Goal: Information Seeking & Learning: Check status

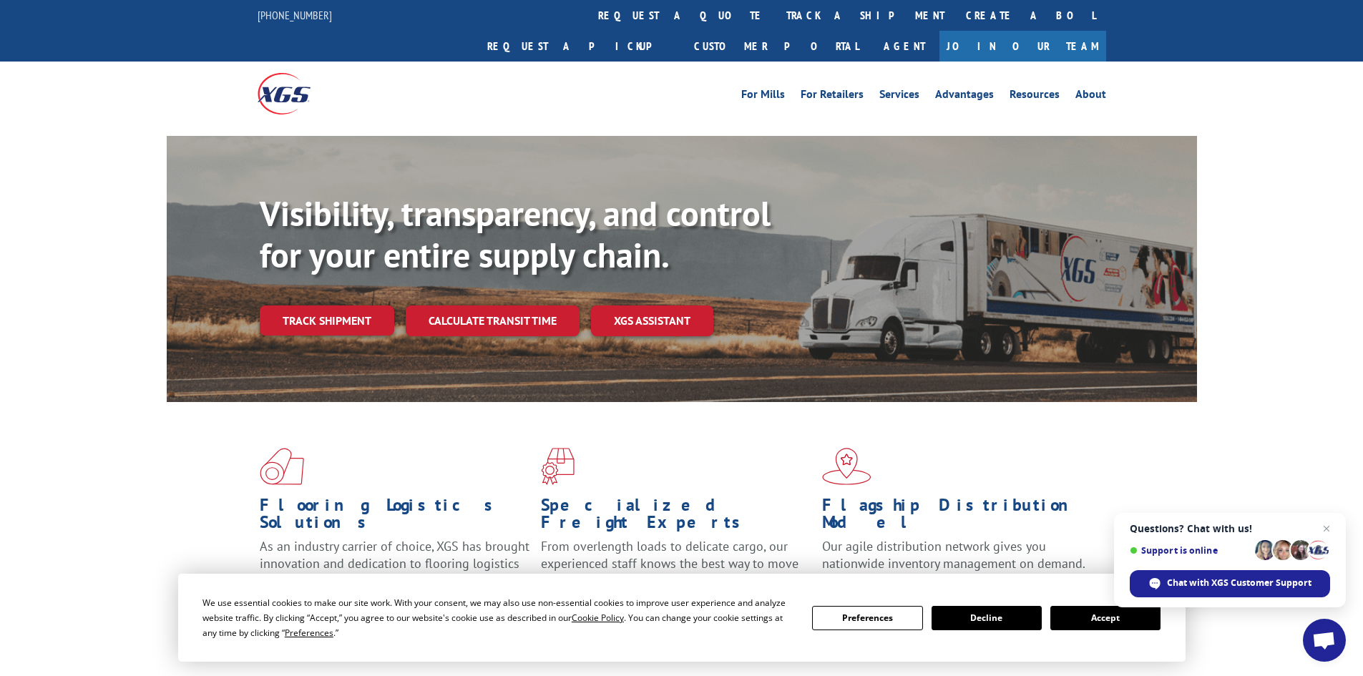
click at [1107, 615] on button "Accept" at bounding box center [1105, 618] width 110 height 24
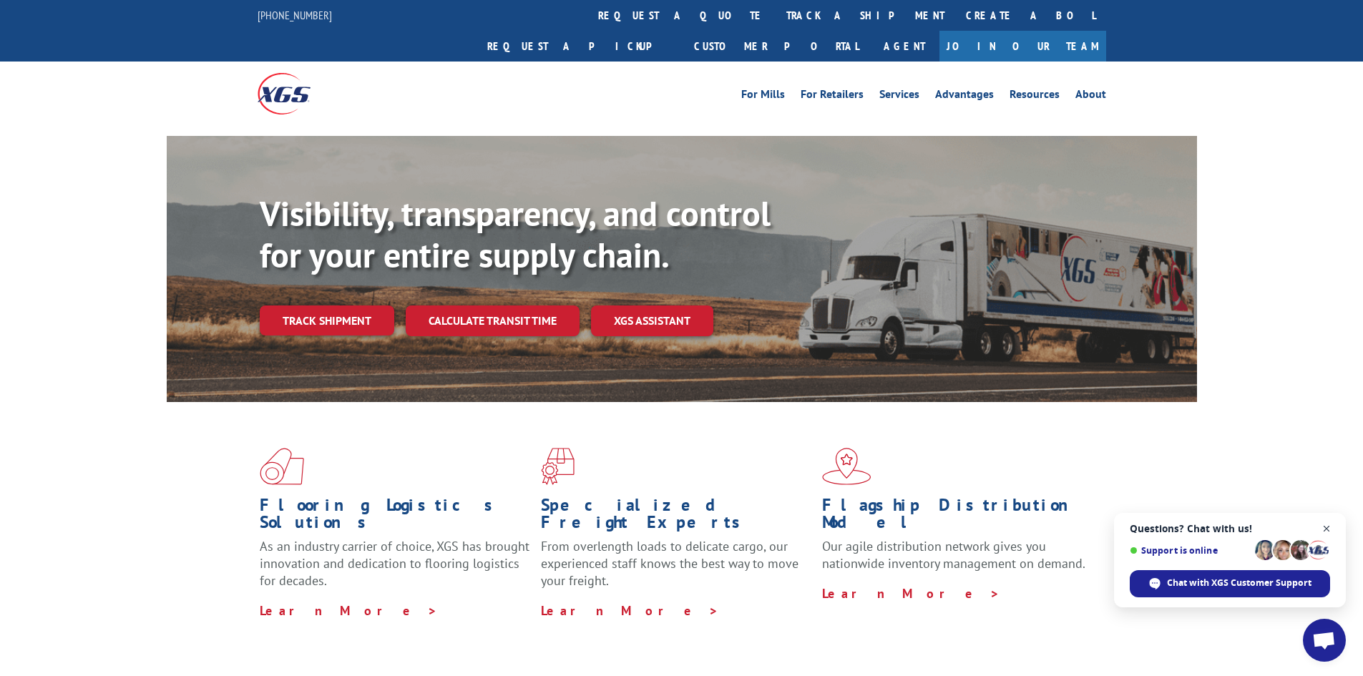
click at [1326, 528] on span "Close chat" at bounding box center [1327, 529] width 18 height 18
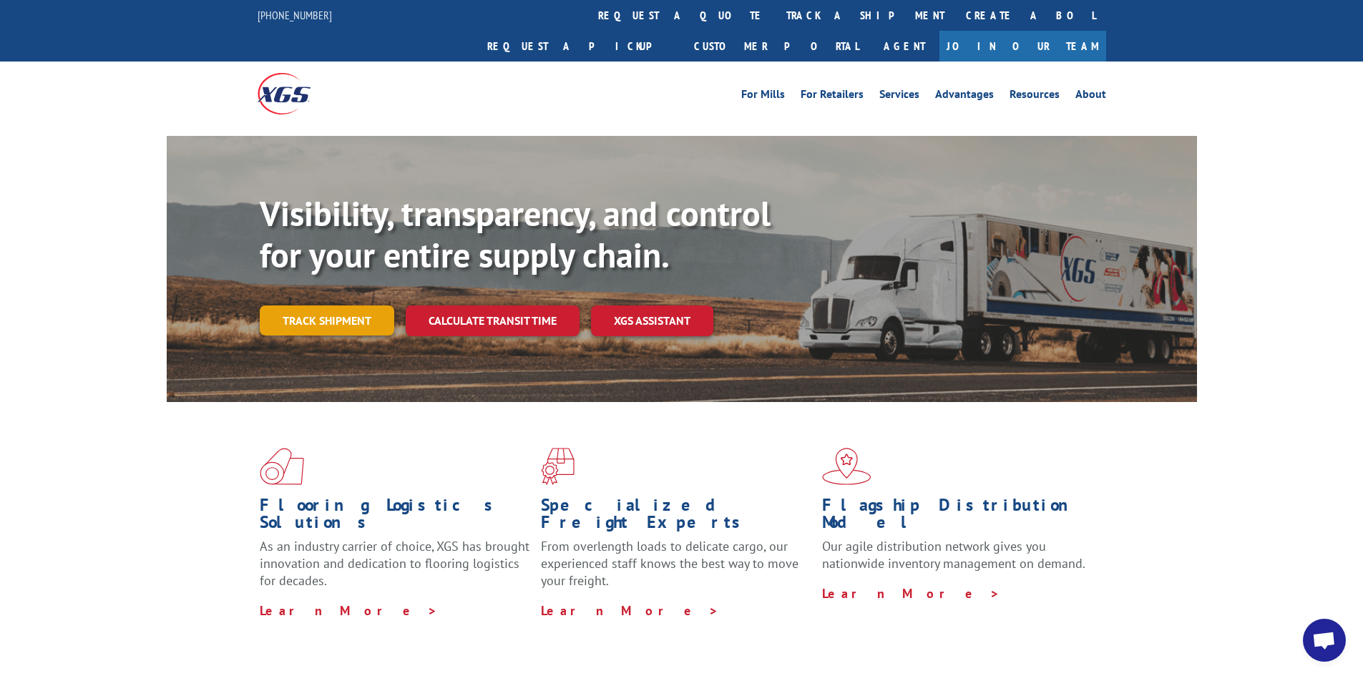
click at [332, 305] on link "Track shipment" at bounding box center [327, 320] width 134 height 30
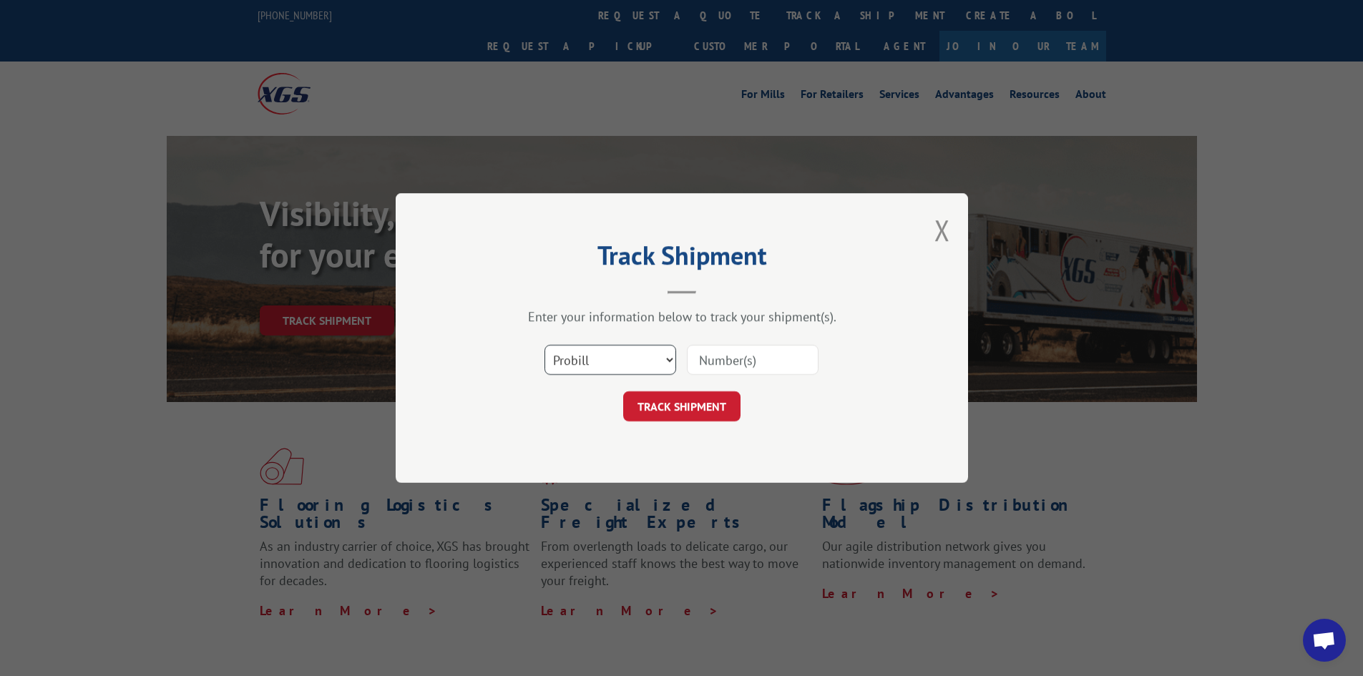
click at [657, 355] on select "Select category... Probill BOL PO" at bounding box center [610, 360] width 132 height 30
select select "bol"
click at [544, 345] on select "Select category... Probill BOL PO" at bounding box center [610, 360] width 132 height 30
click at [707, 363] on input at bounding box center [753, 360] width 132 height 30
paste input "5509635"
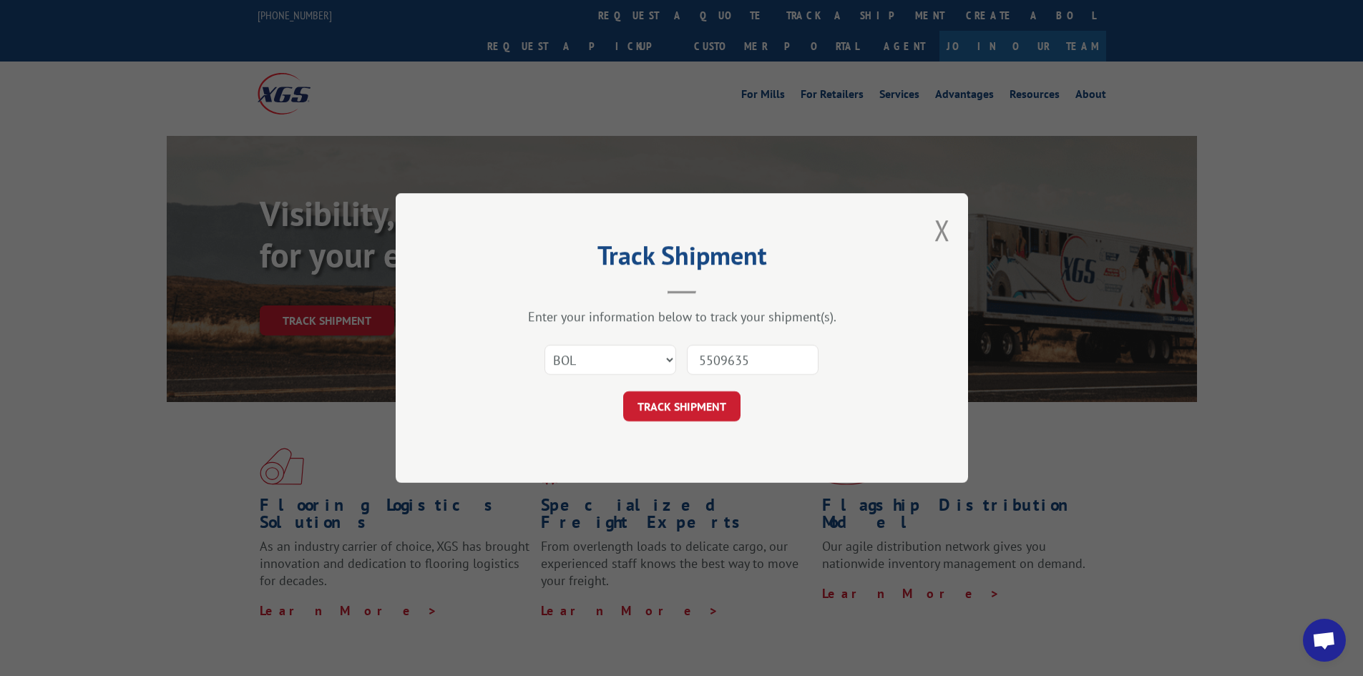
type input "5509635"
click at [623, 391] on button "TRACK SHIPMENT" at bounding box center [681, 406] width 117 height 30
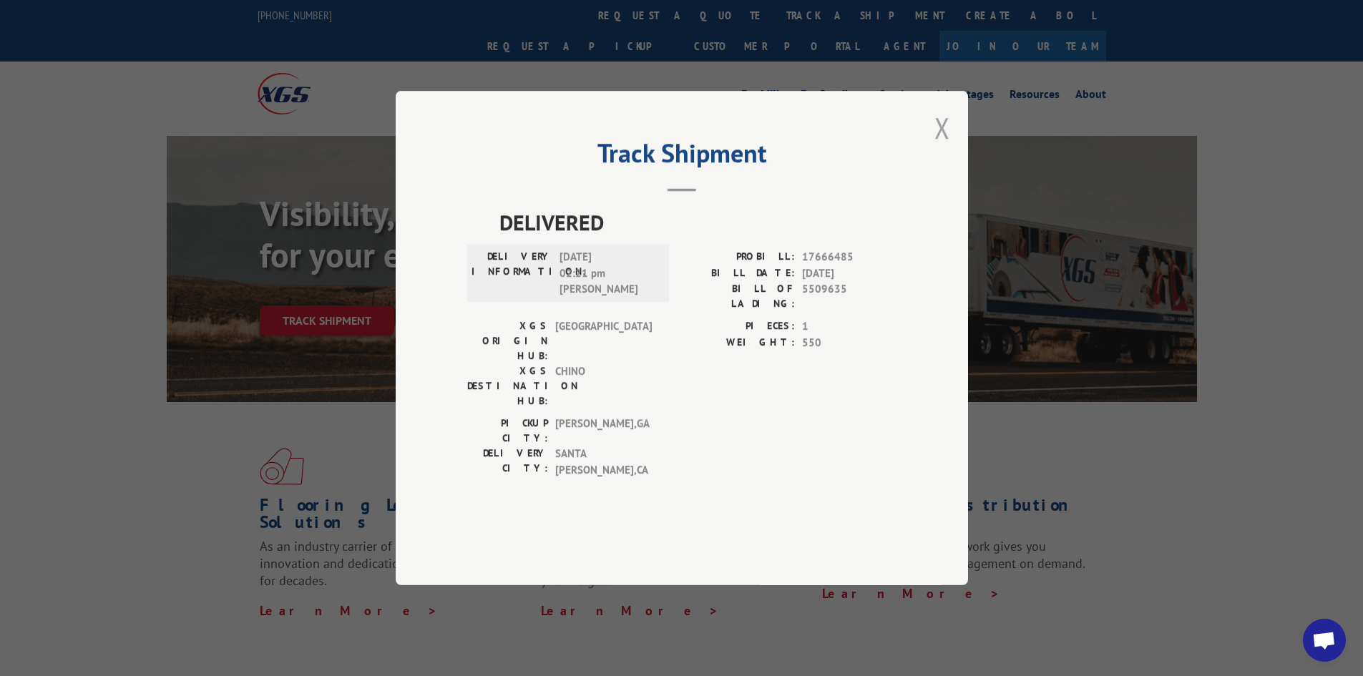
click at [942, 147] on button "Close modal" at bounding box center [942, 128] width 16 height 38
